Goal: Information Seeking & Learning: Learn about a topic

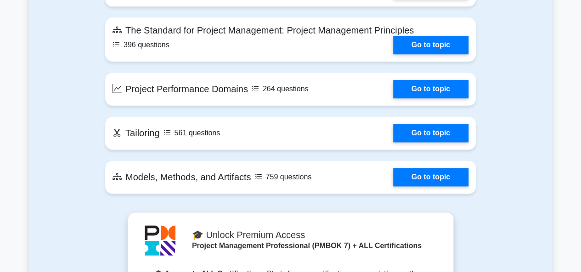
scroll to position [673, 0]
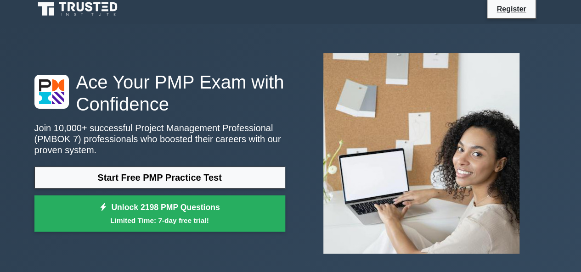
scroll to position [165, 0]
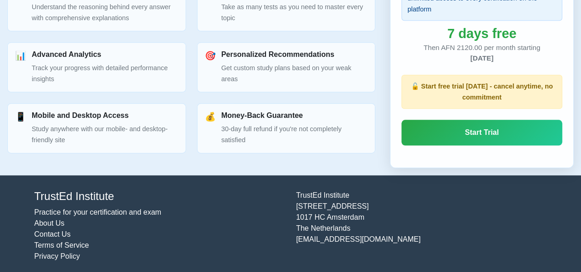
scroll to position [505, 0]
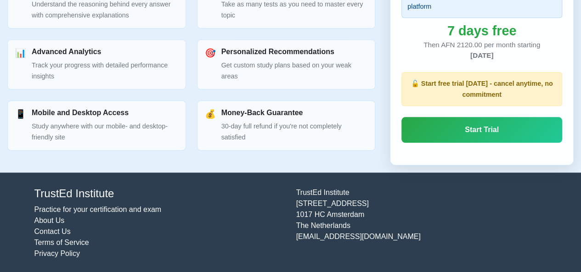
drag, startPoint x: 205, startPoint y: 164, endPoint x: 183, endPoint y: 160, distance: 22.4
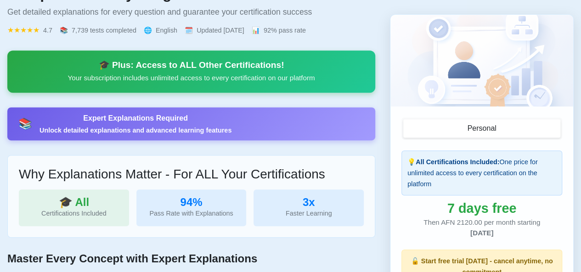
scroll to position [0, 0]
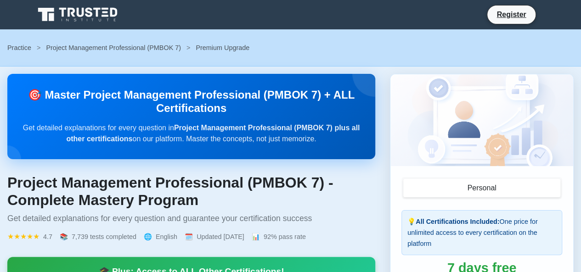
drag, startPoint x: 138, startPoint y: 84, endPoint x: 65, endPoint y: 17, distance: 98.8
click at [65, 17] on icon at bounding box center [78, 14] width 88 height 17
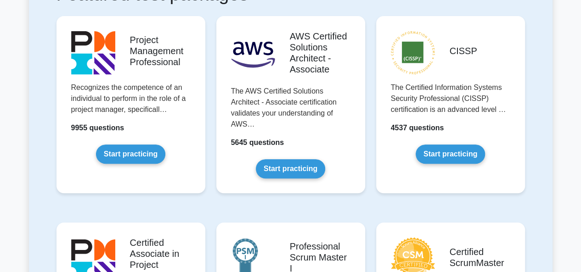
scroll to position [197, 0]
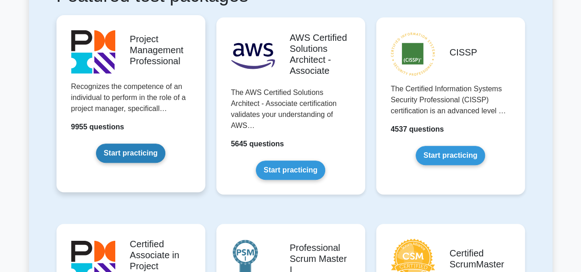
click at [136, 151] on link "Start practicing" at bounding box center [130, 153] width 69 height 19
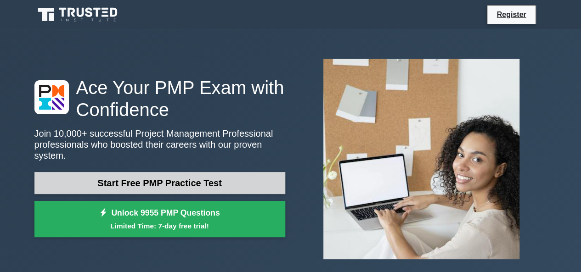
click at [157, 177] on link "Start Free PMP Practice Test" at bounding box center [159, 183] width 251 height 22
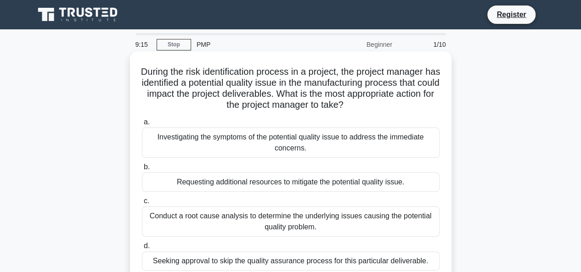
click at [257, 152] on div "Investigating the symptoms of the potential quality issue to address the immedi…" at bounding box center [291, 143] width 298 height 30
click at [142, 125] on input "a. Investigating the symptoms of the potential quality issue to address the imm…" at bounding box center [142, 122] width 0 height 6
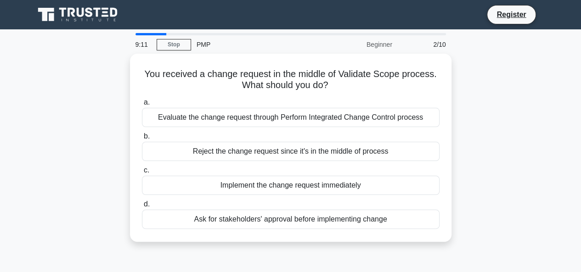
click at [381, 44] on div "Beginner" at bounding box center [357, 44] width 80 height 18
click at [383, 44] on div "Beginner" at bounding box center [357, 44] width 80 height 18
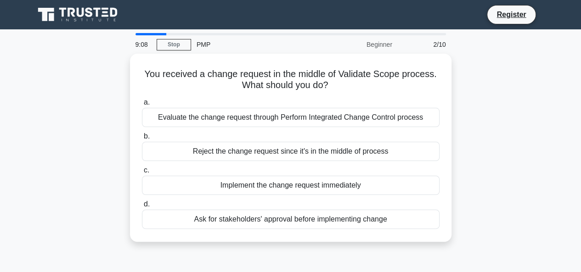
click at [383, 44] on div "Beginner" at bounding box center [357, 44] width 80 height 18
click at [464, 214] on div "You received a change request in the middle of Validate Scope process. What sho…" at bounding box center [291, 153] width 524 height 199
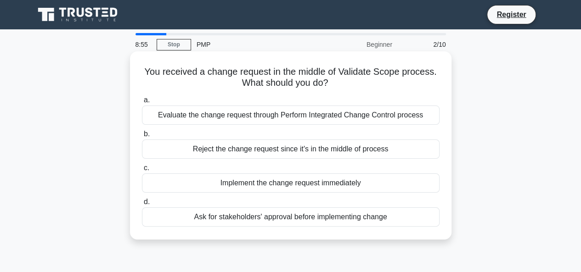
click at [443, 95] on div "a. Evaluate the change request through Perform Integrated Change Control proces…" at bounding box center [290, 161] width 309 height 136
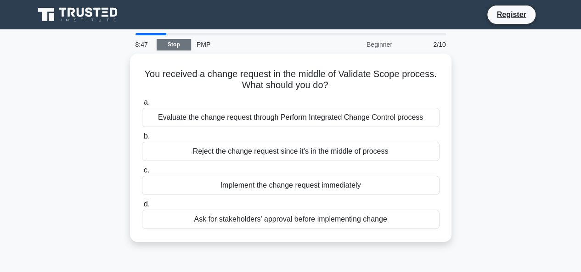
click at [185, 45] on link "Stop" at bounding box center [174, 44] width 34 height 11
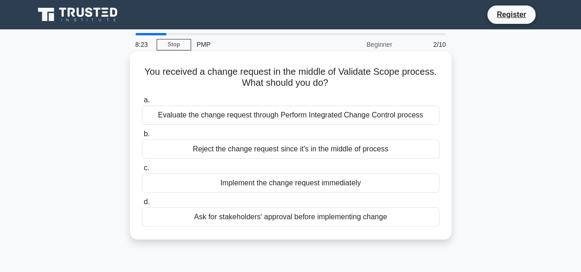
click at [331, 118] on div "Evaluate the change request through Perform Integrated Change Control process" at bounding box center [291, 115] width 298 height 19
click at [142, 103] on input "a. Evaluate the change request through Perform Integrated Change Control process" at bounding box center [142, 100] width 0 height 6
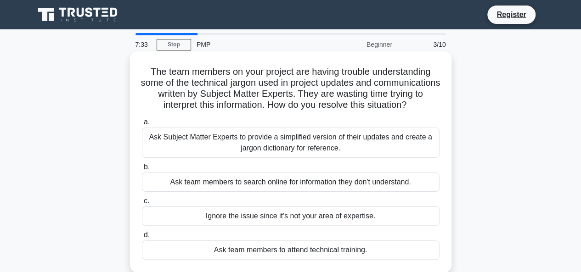
click at [376, 260] on div "Ask team members to attend technical training." at bounding box center [291, 250] width 298 height 19
click at [142, 238] on input "d. Ask team members to attend technical training." at bounding box center [142, 235] width 0 height 6
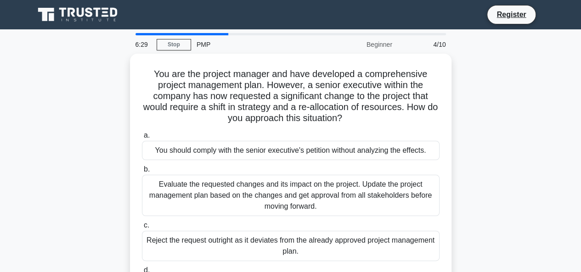
drag, startPoint x: 373, startPoint y: 224, endPoint x: 487, endPoint y: 248, distance: 116.3
click at [487, 248] on div "You are the project manager and have developed a comprehensive project manageme…" at bounding box center [291, 187] width 524 height 266
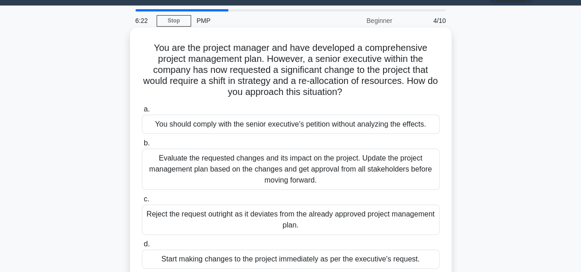
scroll to position [21, 0]
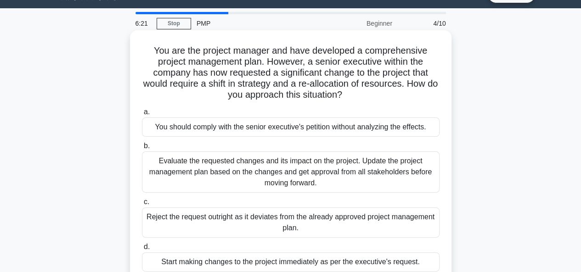
click at [350, 161] on div "Evaluate the requested changes and its impact on the project. Update the projec…" at bounding box center [291, 172] width 298 height 41
click at [142, 149] on input "b. Evaluate the requested changes and its impact on the project. Update the pro…" at bounding box center [142, 146] width 0 height 6
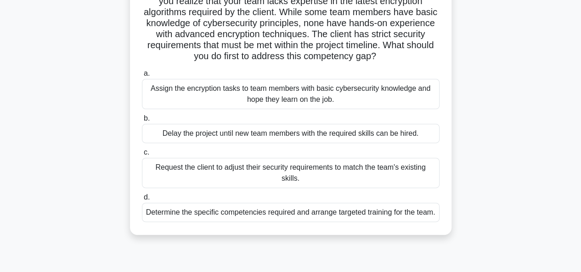
scroll to position [82, 0]
click at [268, 213] on div "Determine the specific competencies required and arrange targeted training for …" at bounding box center [291, 212] width 298 height 19
click at [142, 201] on input "d. Determine the specific competencies required and arrange targeted training f…" at bounding box center [142, 198] width 0 height 6
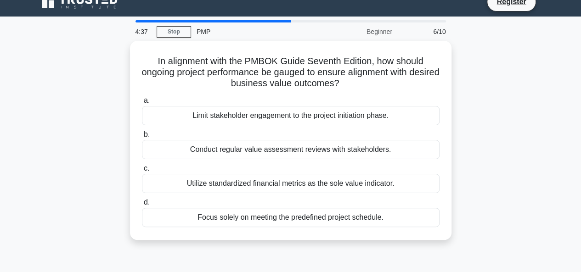
scroll to position [14, 0]
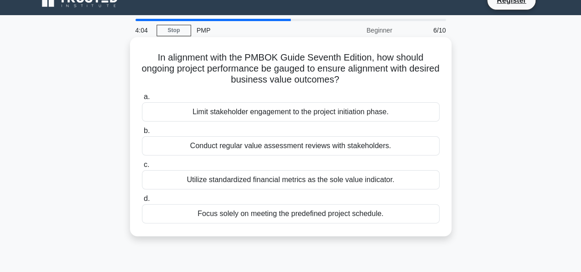
click at [285, 190] on div "a. Limit stakeholder engagement to the project initiation phase. b. Conduct reg…" at bounding box center [290, 158] width 309 height 136
click at [287, 178] on div "Utilize standardized financial metrics as the sole value indicator." at bounding box center [291, 179] width 298 height 19
click at [142, 168] on input "c. Utilize standardized financial metrics as the sole value indicator." at bounding box center [142, 165] width 0 height 6
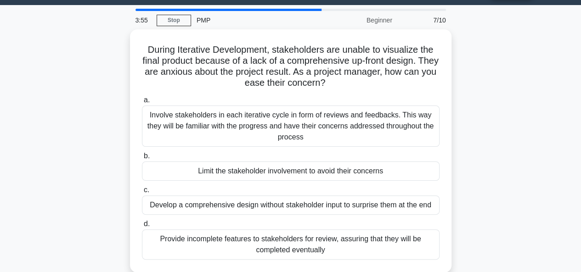
scroll to position [0, 0]
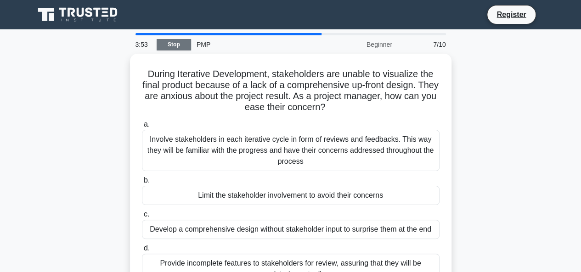
click at [174, 49] on link "Stop" at bounding box center [174, 44] width 34 height 11
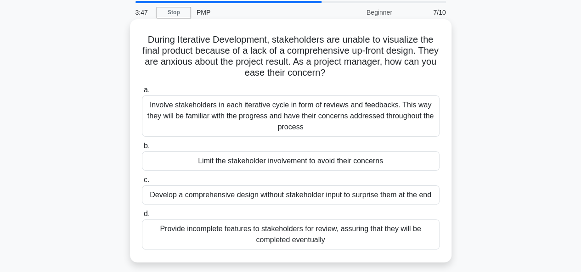
scroll to position [27, 0]
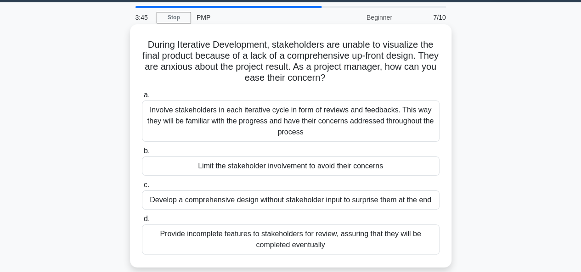
click at [301, 171] on div "Limit the stakeholder involvement to avoid their concerns" at bounding box center [291, 166] width 298 height 19
click at [142, 154] on input "b. Limit the stakeholder involvement to avoid their concerns" at bounding box center [142, 151] width 0 height 6
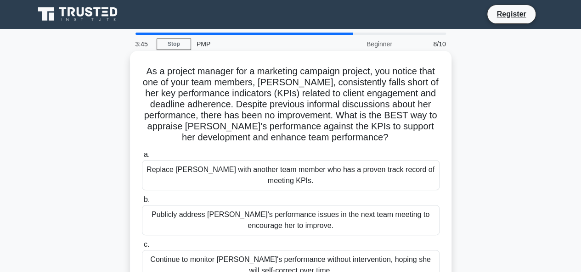
scroll to position [0, 0]
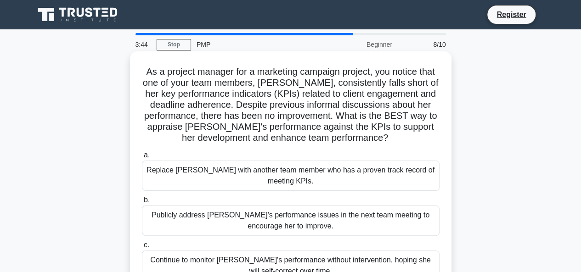
click at [298, 171] on div "Replace Emily with another team member who has a proven track record of meeting…" at bounding box center [291, 176] width 298 height 30
click at [142, 159] on input "a. Replace Emily with another team member who has a proven track record of meet…" at bounding box center [142, 156] width 0 height 6
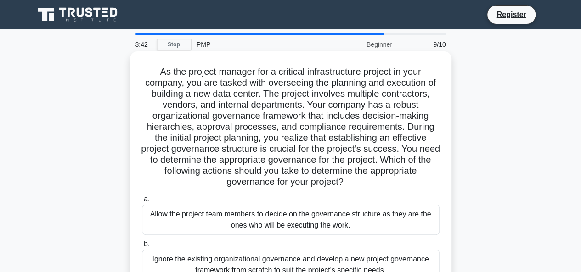
click at [307, 217] on div "Allow the project team members to decide on the governance structure as they ar…" at bounding box center [291, 220] width 298 height 30
click at [142, 203] on input "a. Allow the project team members to decide on the governance structure as they…" at bounding box center [142, 200] width 0 height 6
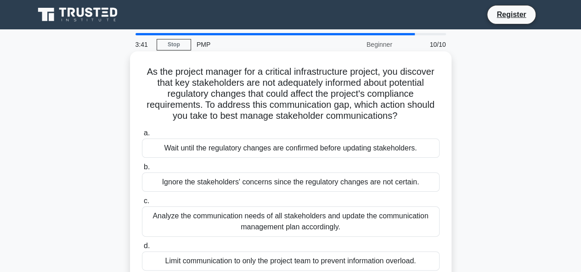
click at [271, 215] on div "Analyze the communication needs of all stakeholders and update the communicatio…" at bounding box center [291, 222] width 298 height 30
click at [142, 204] on input "c. Analyze the communication needs of all stakeholders and update the communica…" at bounding box center [142, 201] width 0 height 6
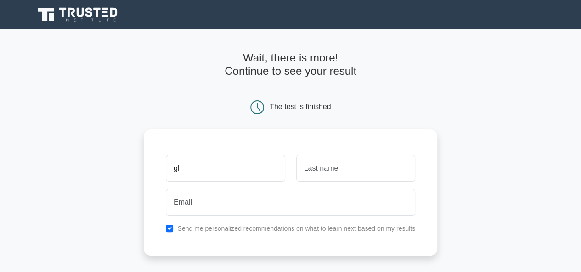
type input "g"
type input "[PERSON_NAME]"
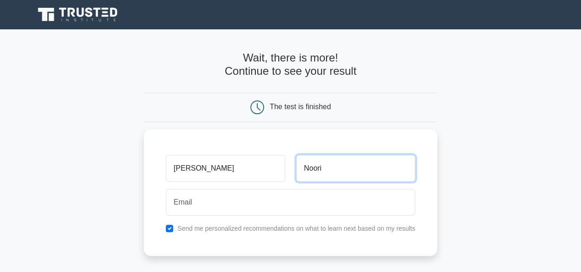
type input "Noori"
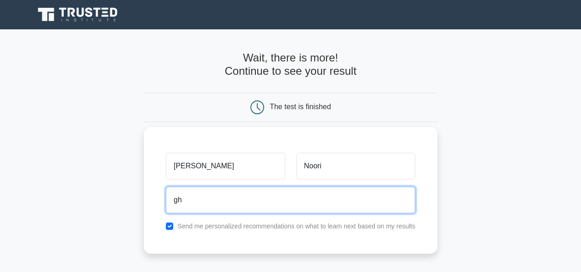
type input "[EMAIL_ADDRESS][DOMAIN_NAME]"
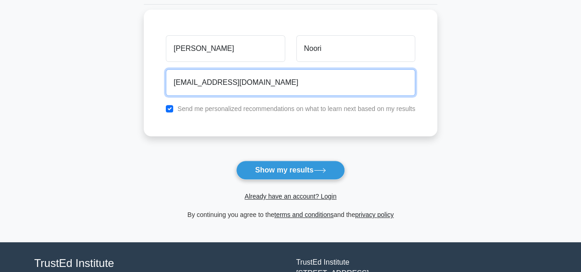
scroll to position [188, 0]
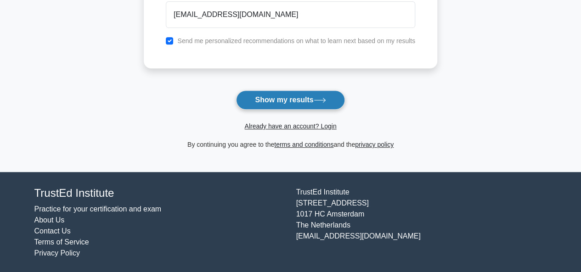
click at [296, 96] on button "Show my results" at bounding box center [290, 100] width 108 height 19
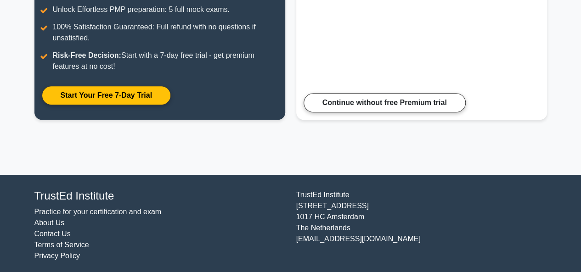
scroll to position [225, 0]
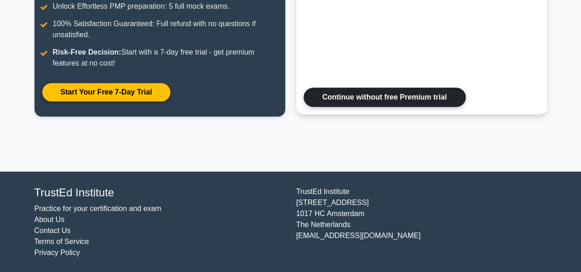
click at [357, 101] on link "Continue without free Premium trial" at bounding box center [385, 97] width 162 height 19
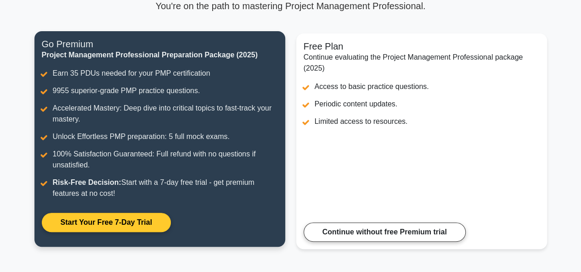
scroll to position [0, 0]
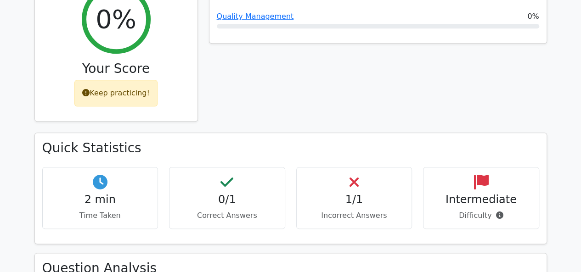
scroll to position [432, 0]
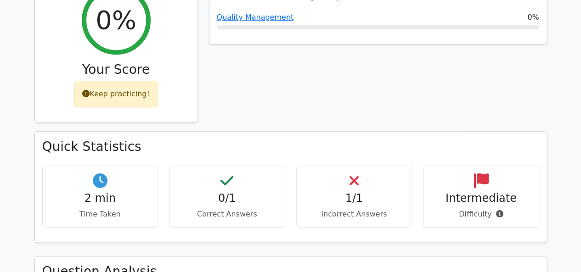
click at [460, 209] on div "Intermediate Difficulty" at bounding box center [481, 197] width 116 height 62
click at [460, 194] on div "Intermediate Difficulty" at bounding box center [481, 197] width 116 height 62
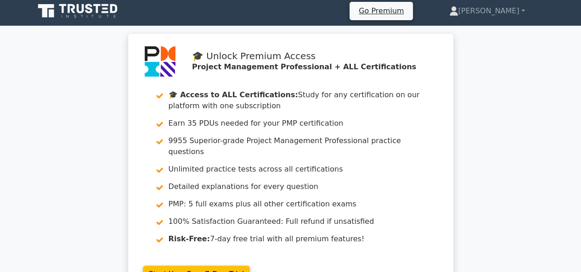
scroll to position [0, 0]
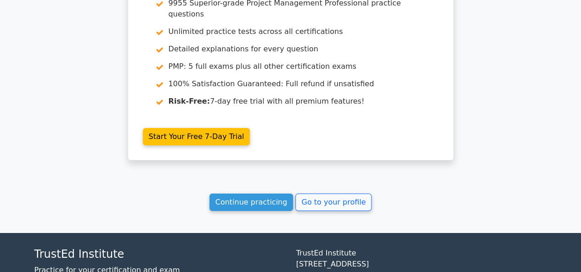
scroll to position [1449, 0]
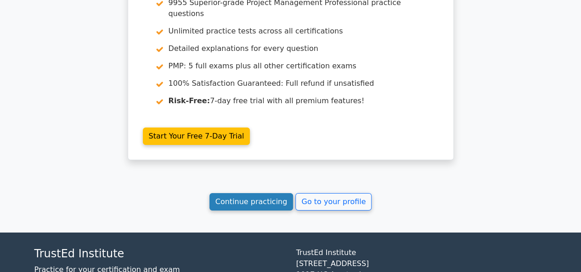
click at [279, 193] on link "Continue practicing" at bounding box center [251, 201] width 84 height 17
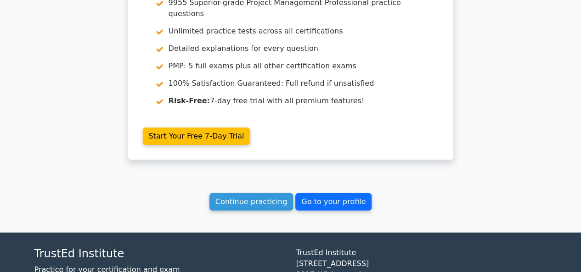
click at [319, 193] on link "Go to your profile" at bounding box center [333, 201] width 76 height 17
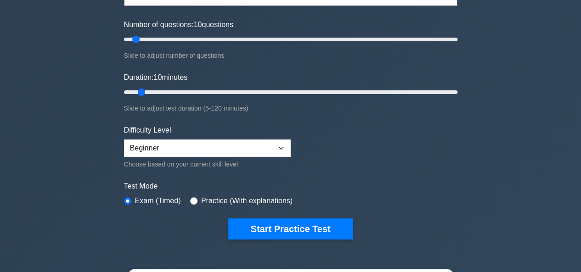
scroll to position [107, 0]
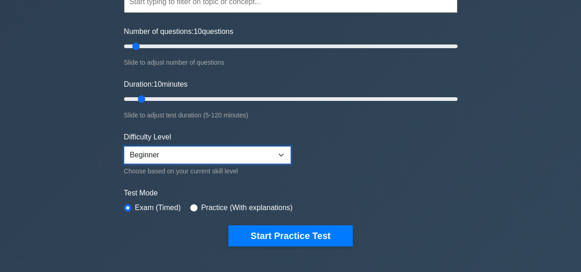
click at [262, 155] on select "Beginner Intermediate Expert" at bounding box center [207, 155] width 167 height 17
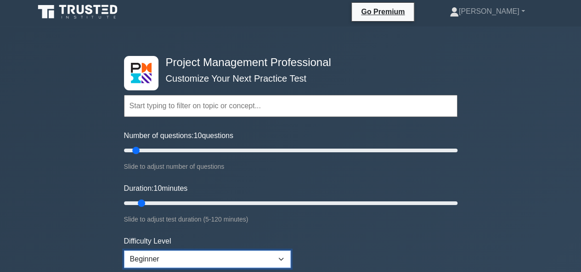
scroll to position [0, 0]
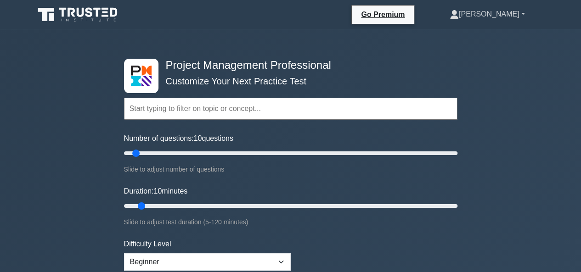
click at [502, 13] on link "[PERSON_NAME]" at bounding box center [487, 14] width 119 height 18
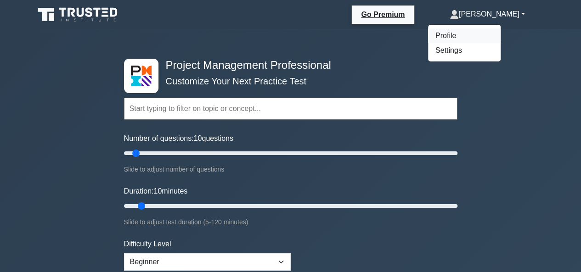
click at [484, 37] on link "Profile" at bounding box center [464, 35] width 73 height 15
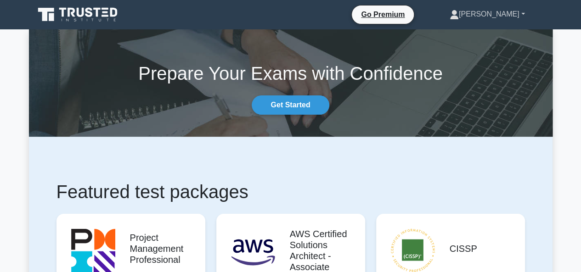
click at [518, 19] on link "[PERSON_NAME]" at bounding box center [487, 14] width 119 height 18
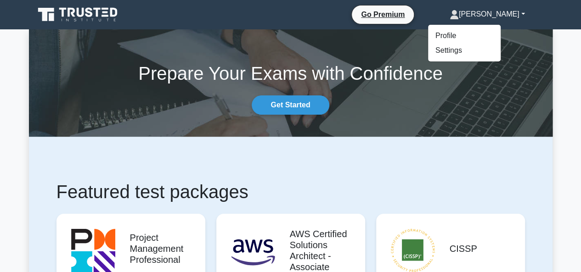
click at [518, 19] on link "[PERSON_NAME]" at bounding box center [487, 14] width 119 height 18
